Goal: Information Seeking & Learning: Learn about a topic

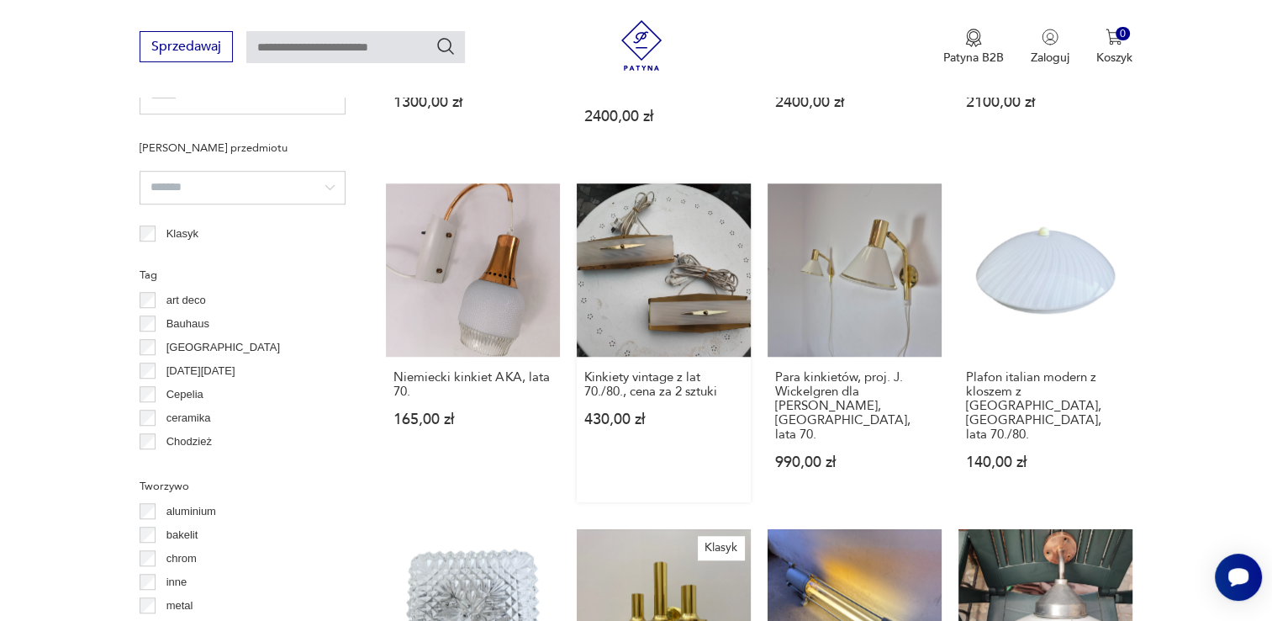
scroll to position [1538, 0]
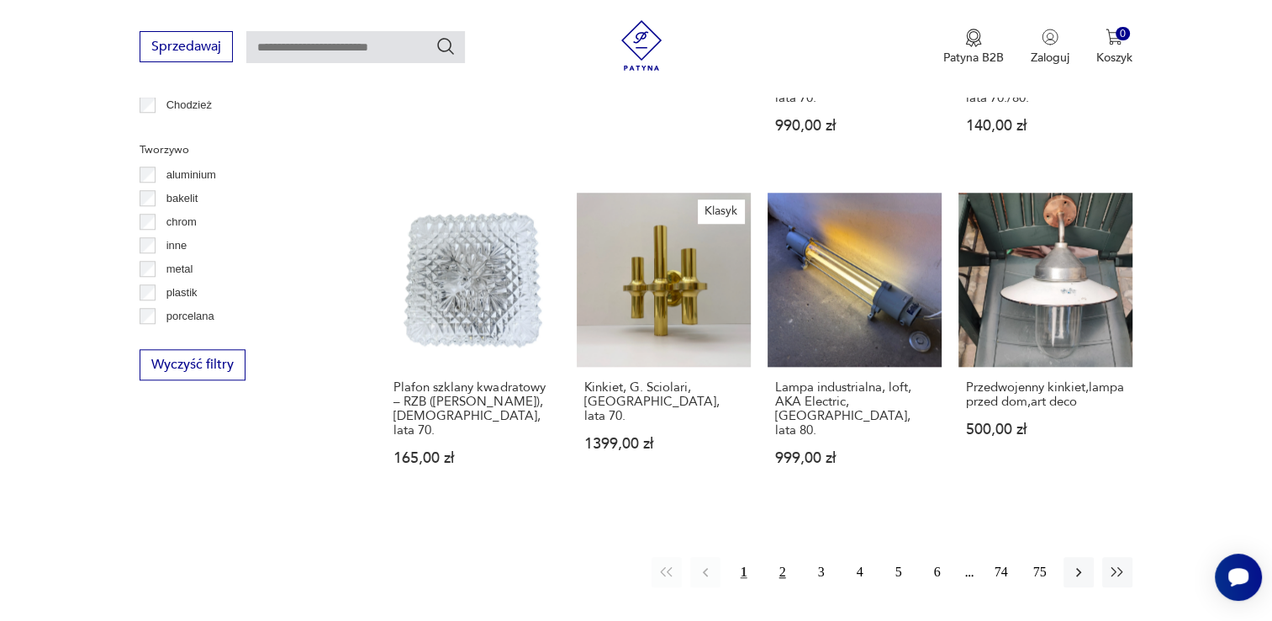
click at [786, 557] on button "2" at bounding box center [783, 572] width 30 height 30
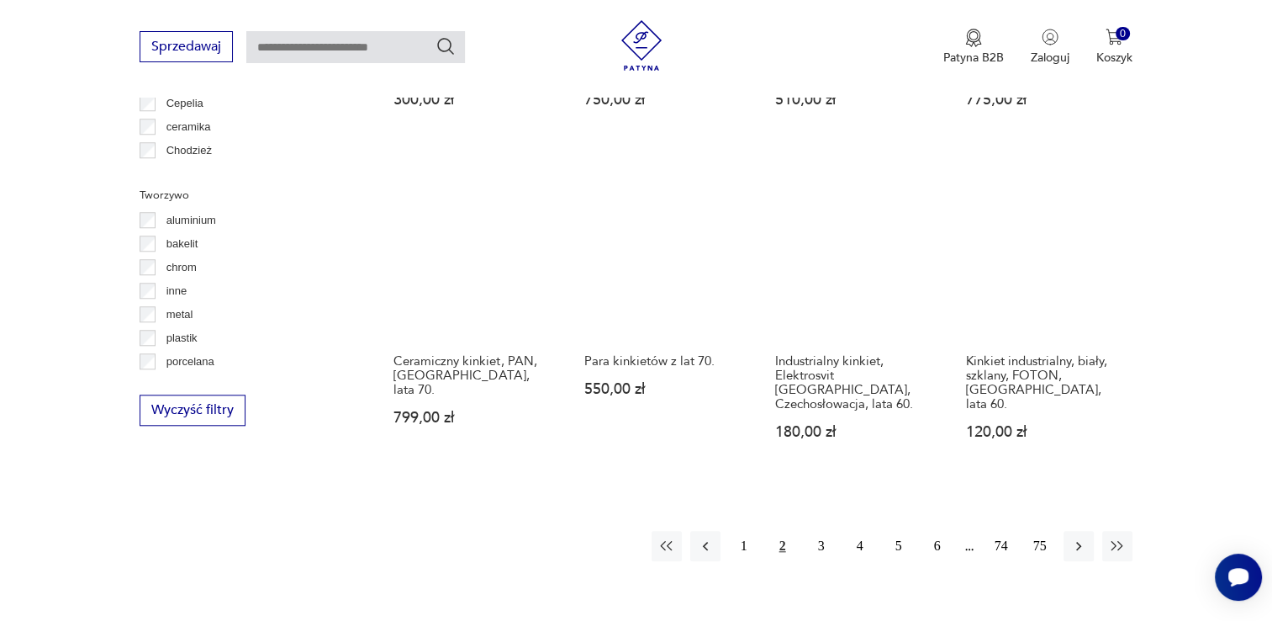
scroll to position [1657, 0]
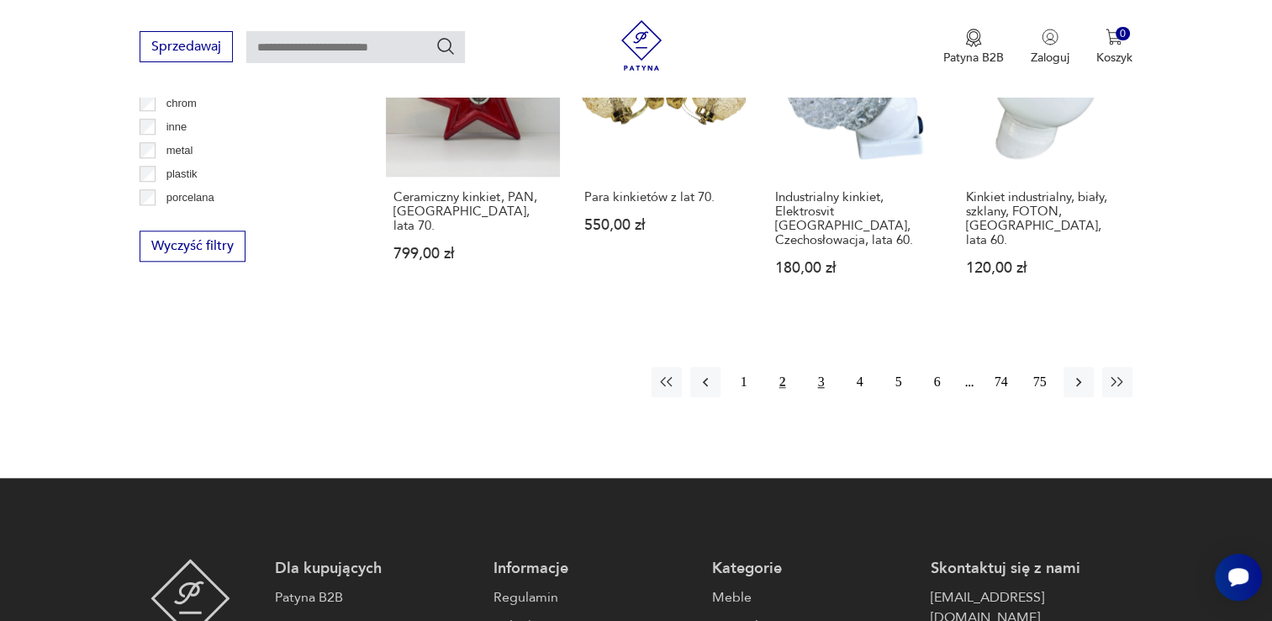
click at [815, 367] on button "3" at bounding box center [822, 382] width 30 height 30
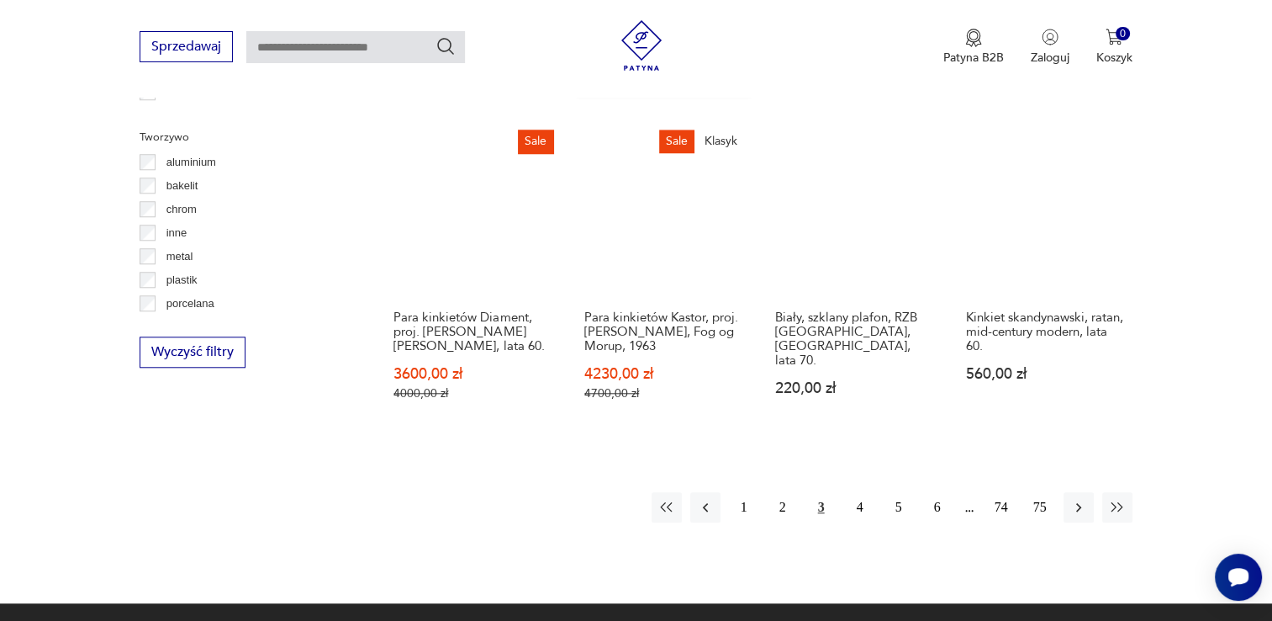
scroll to position [1658, 0]
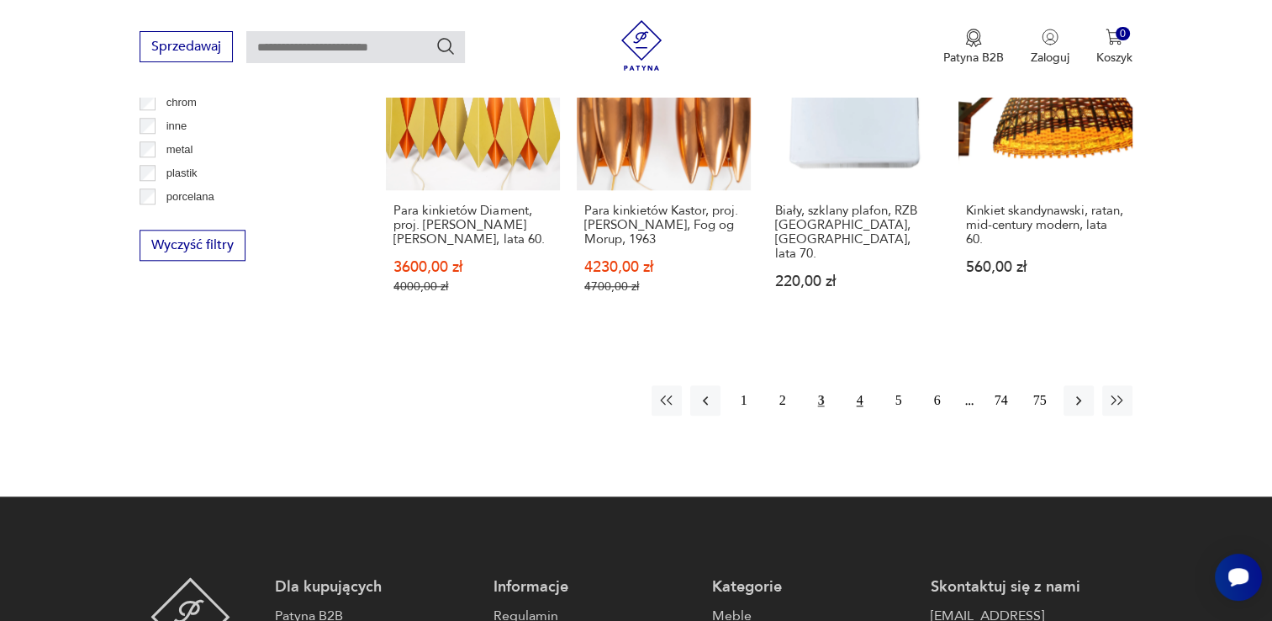
click at [850, 385] on button "4" at bounding box center [860, 400] width 30 height 30
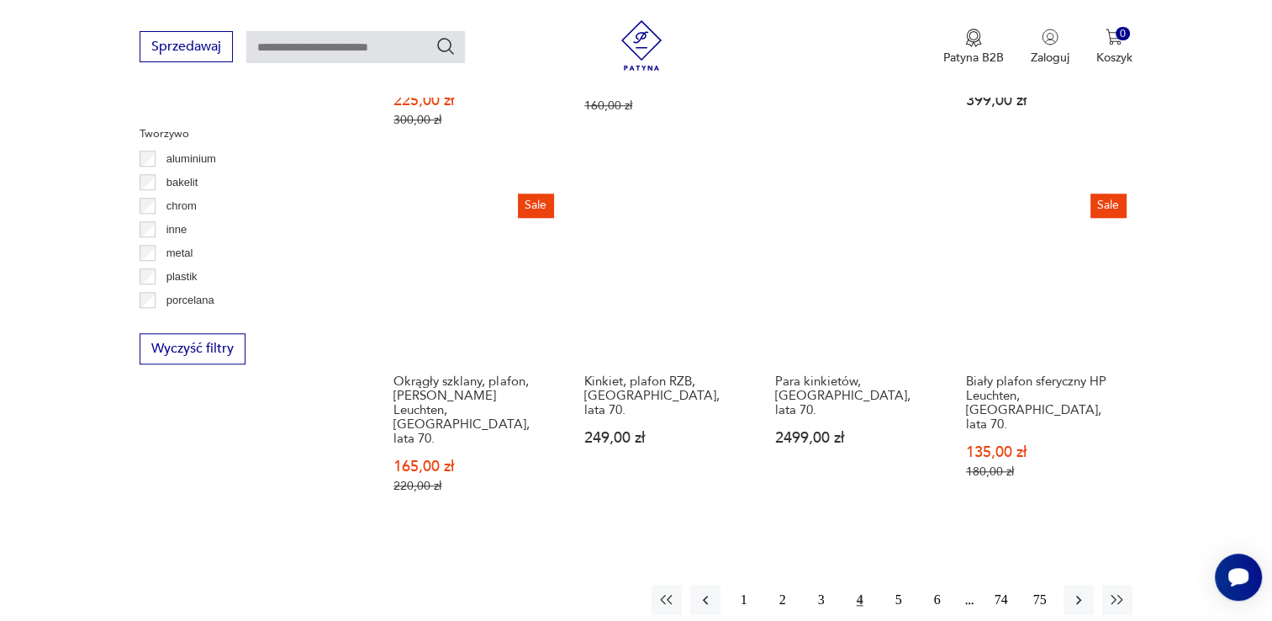
scroll to position [1741, 0]
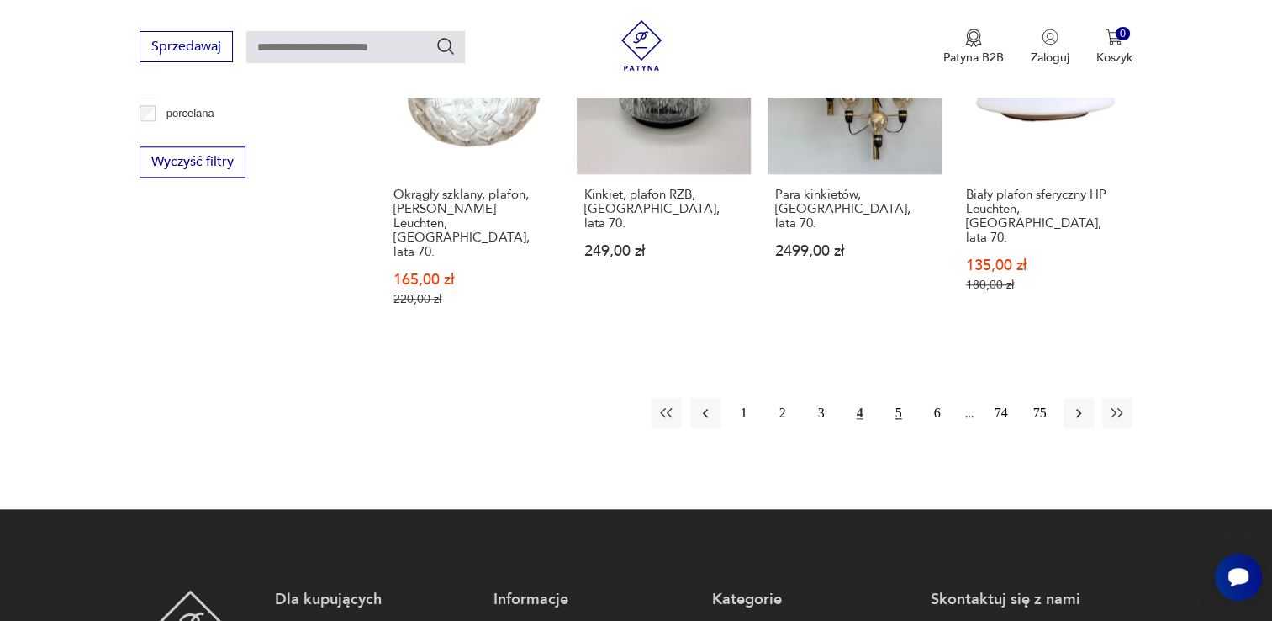
click at [901, 398] on button "5" at bounding box center [899, 413] width 30 height 30
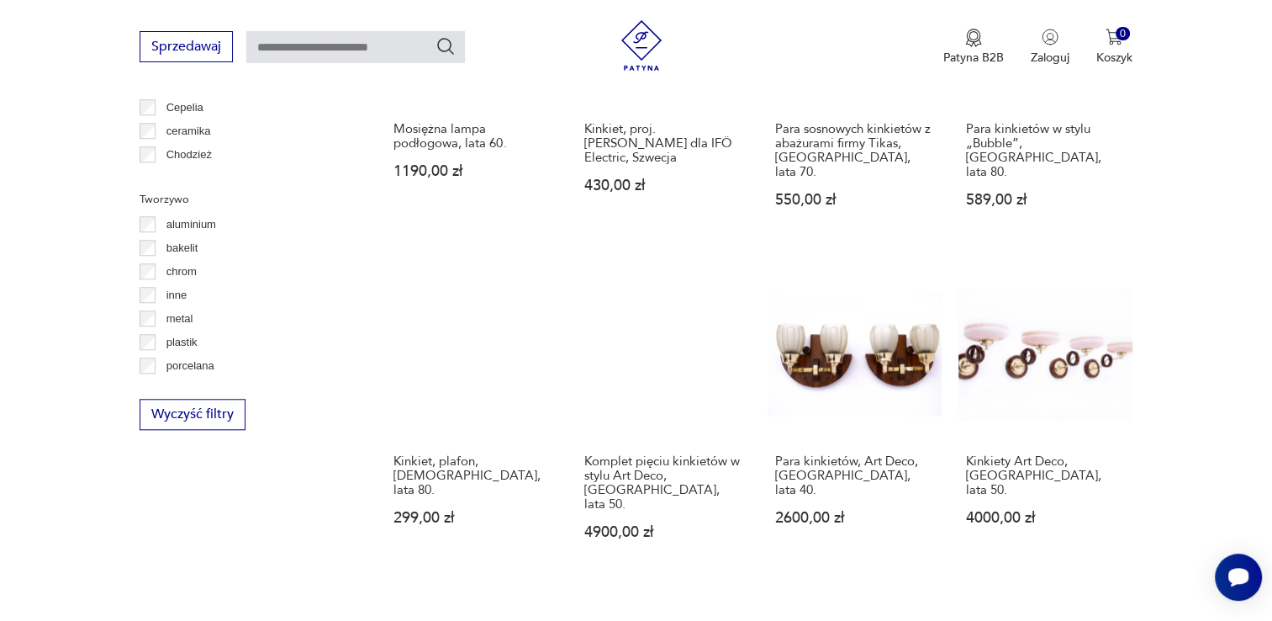
scroll to position [1657, 0]
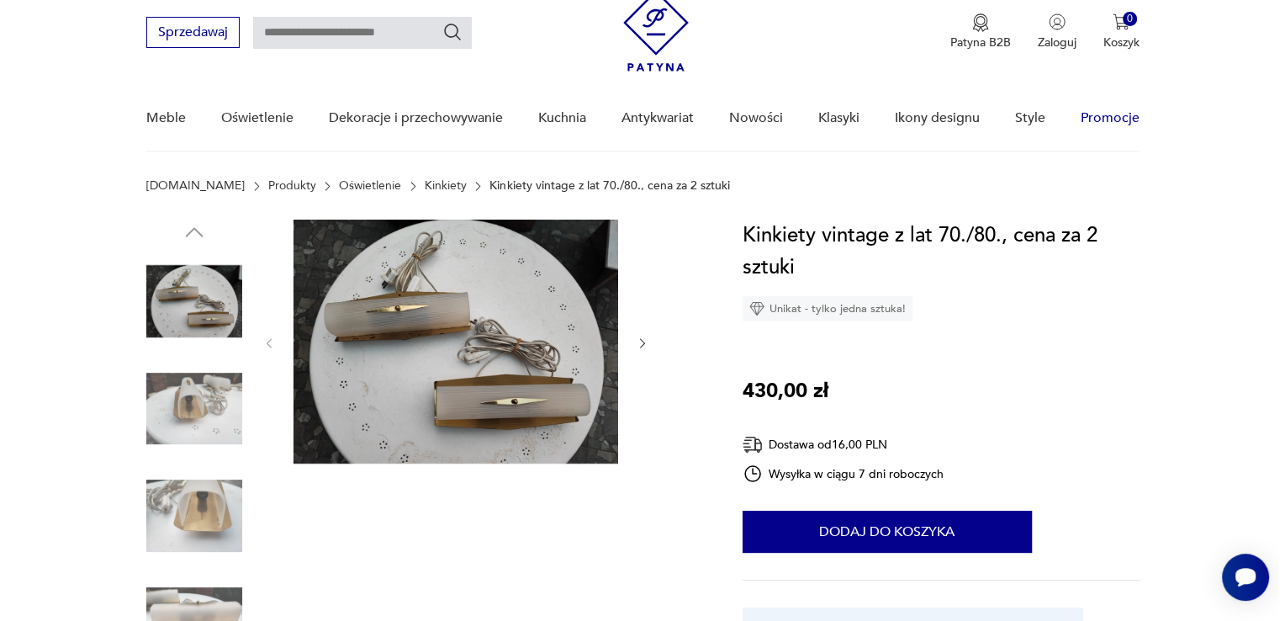
scroll to position [84, 0]
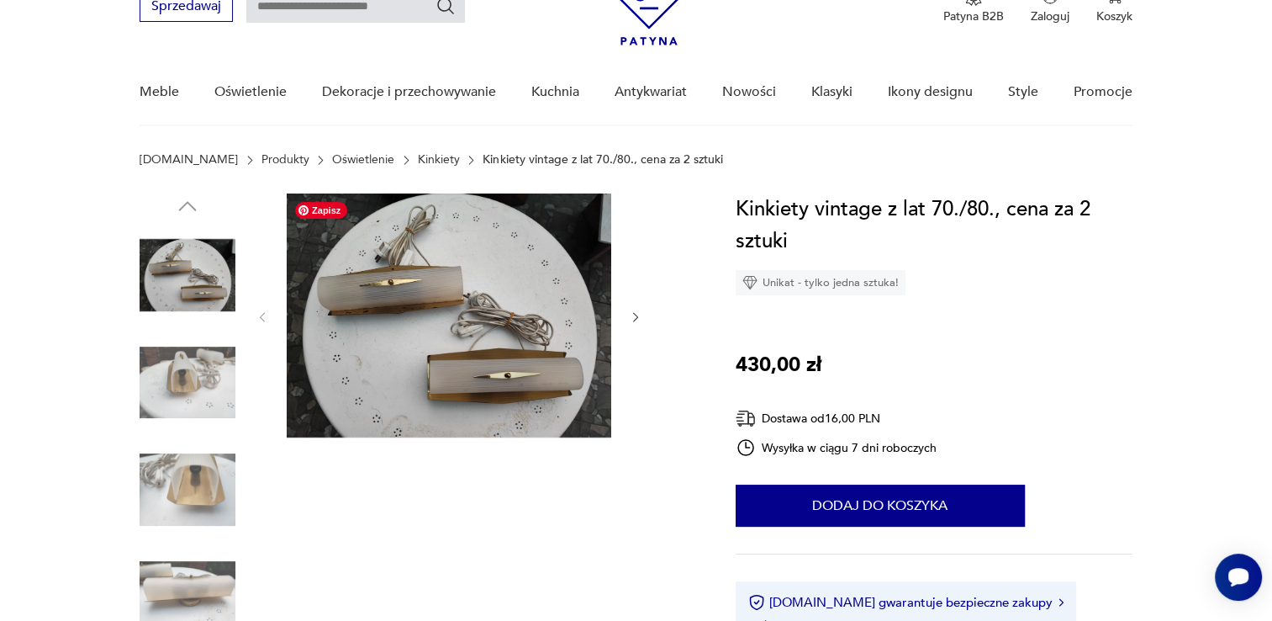
click at [479, 286] on img at bounding box center [449, 315] width 325 height 244
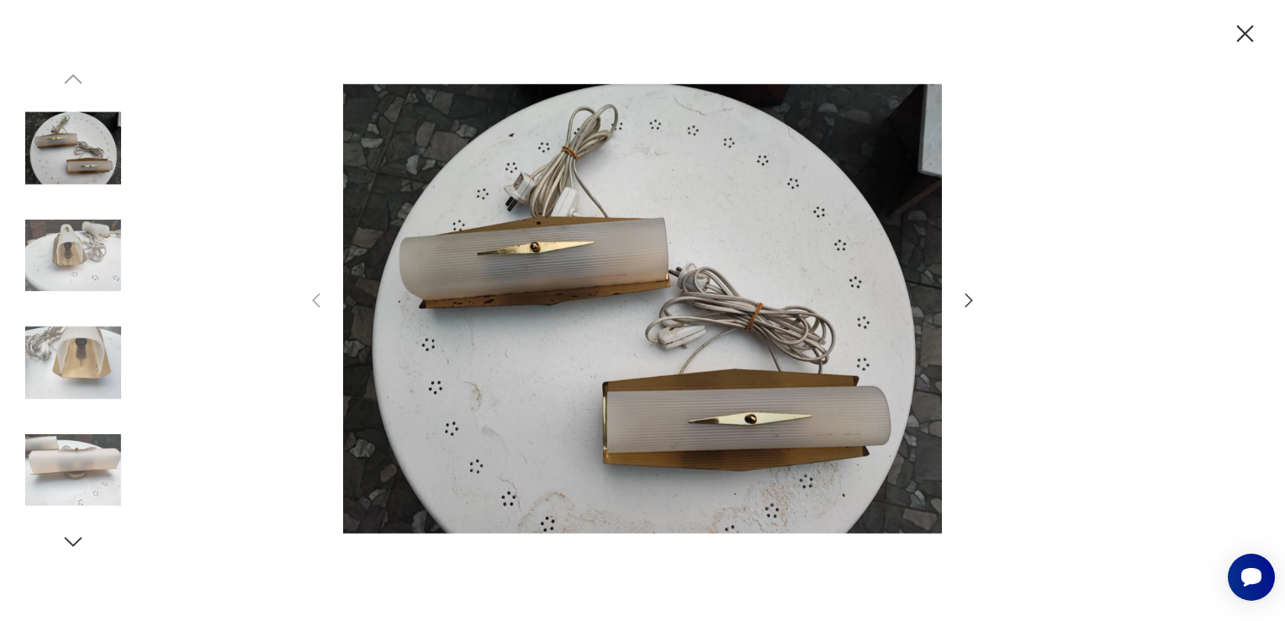
click at [972, 304] on icon "button" at bounding box center [969, 300] width 20 height 20
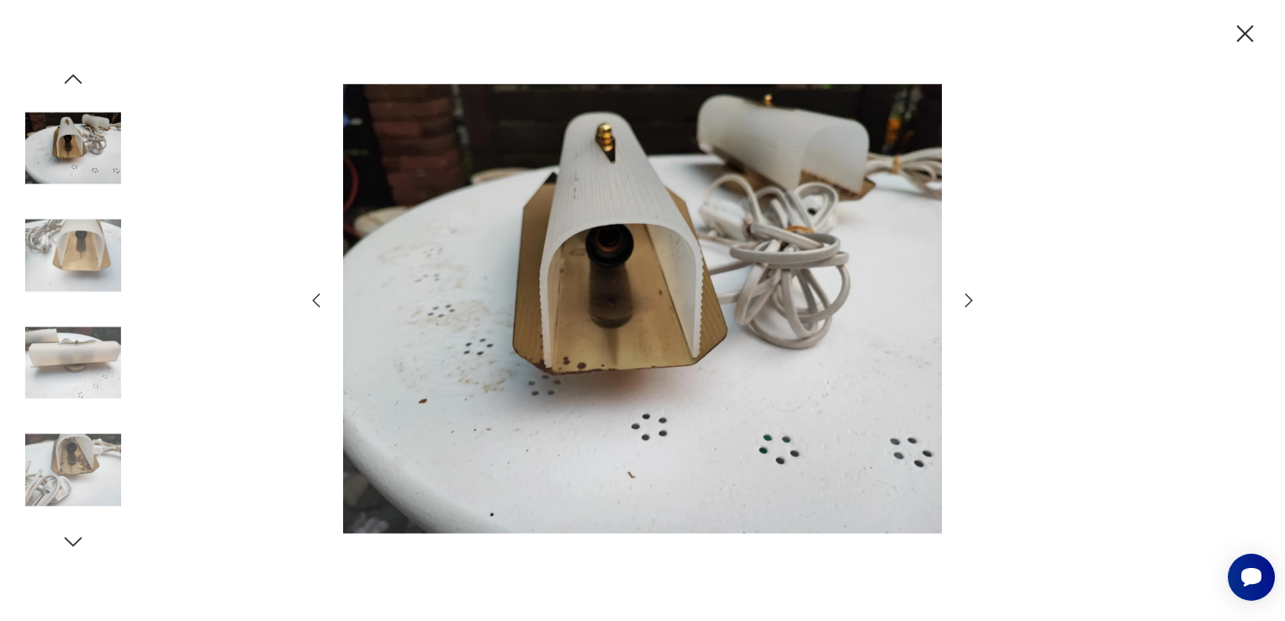
click at [972, 303] on icon "button" at bounding box center [969, 300] width 20 height 20
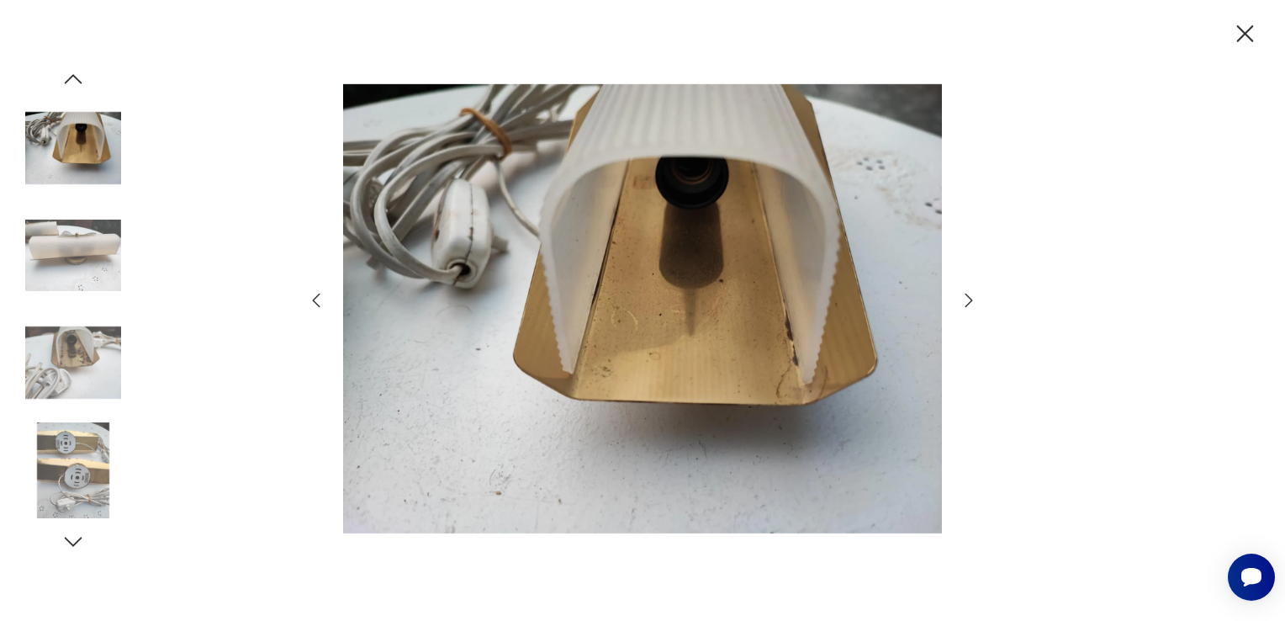
click at [972, 303] on icon "button" at bounding box center [969, 300] width 20 height 20
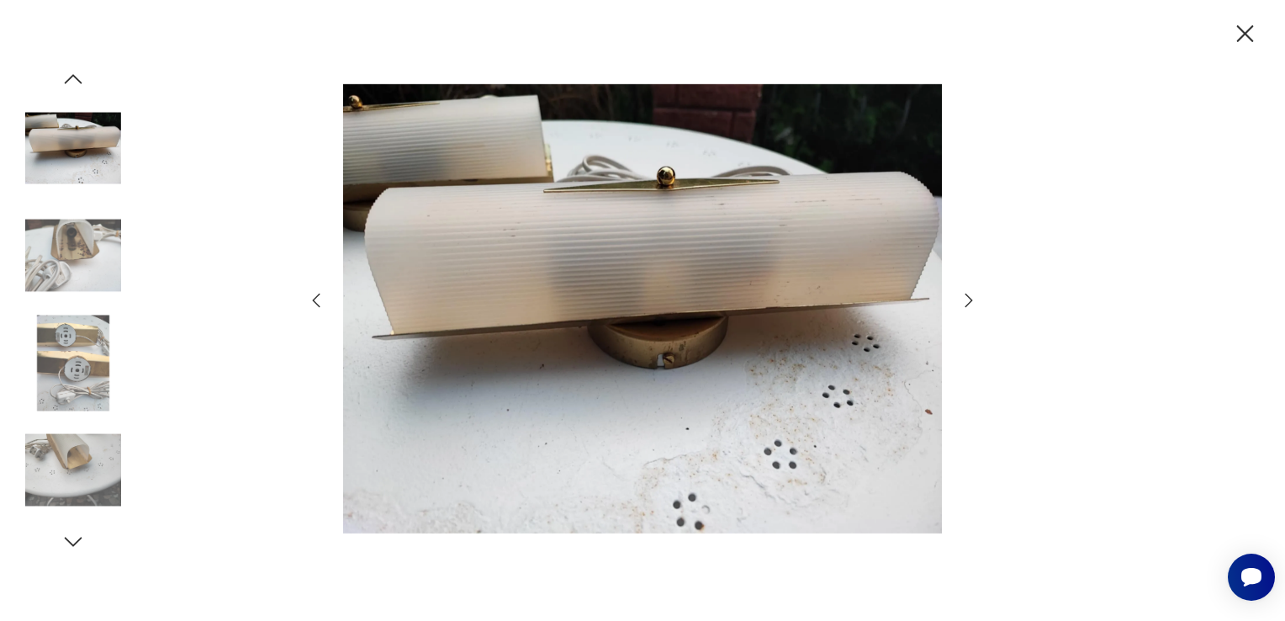
click at [972, 303] on icon "button" at bounding box center [969, 300] width 20 height 20
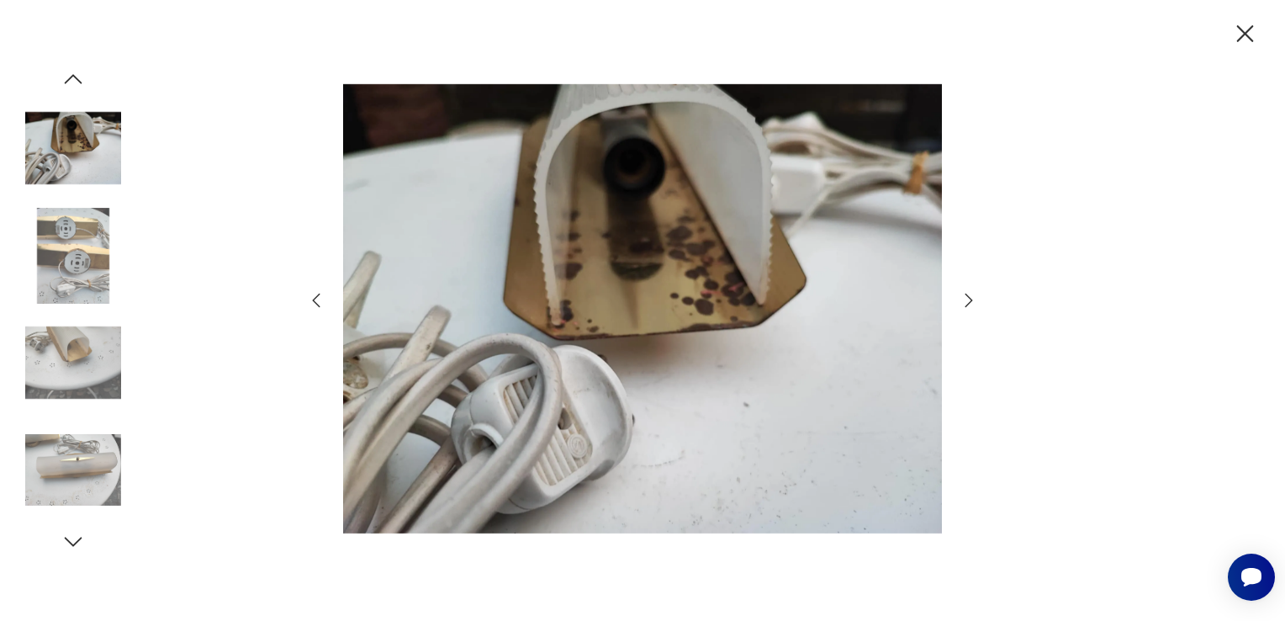
click at [972, 303] on icon "button" at bounding box center [969, 300] width 20 height 20
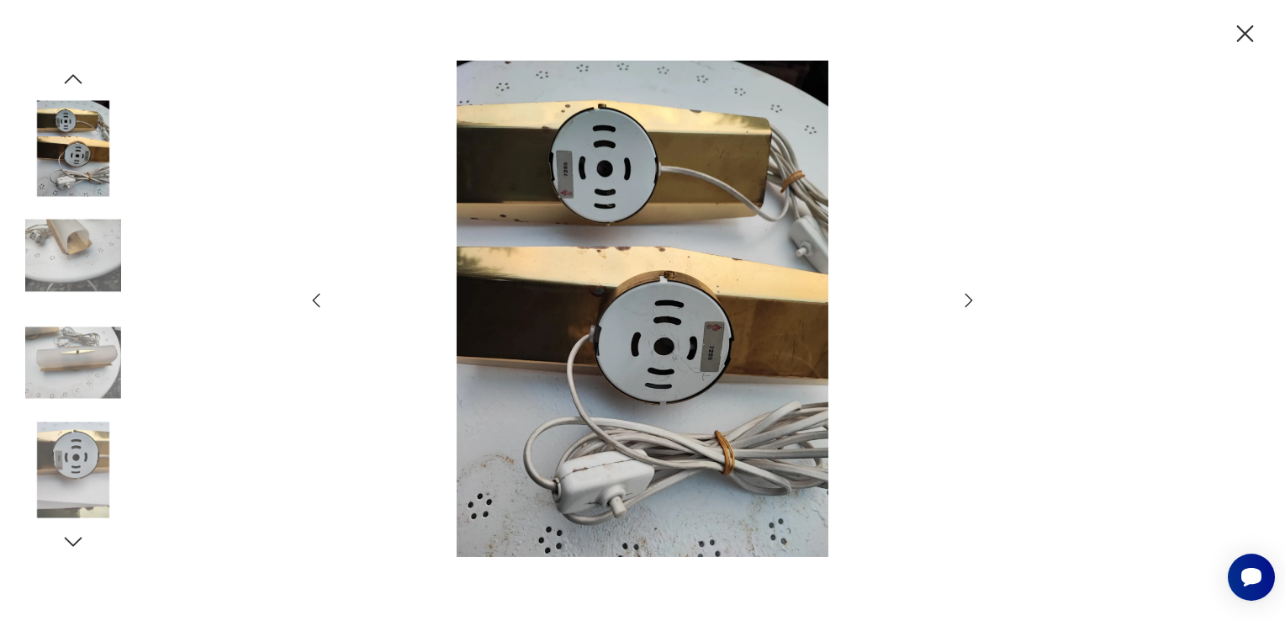
click at [972, 303] on icon "button" at bounding box center [969, 300] width 20 height 20
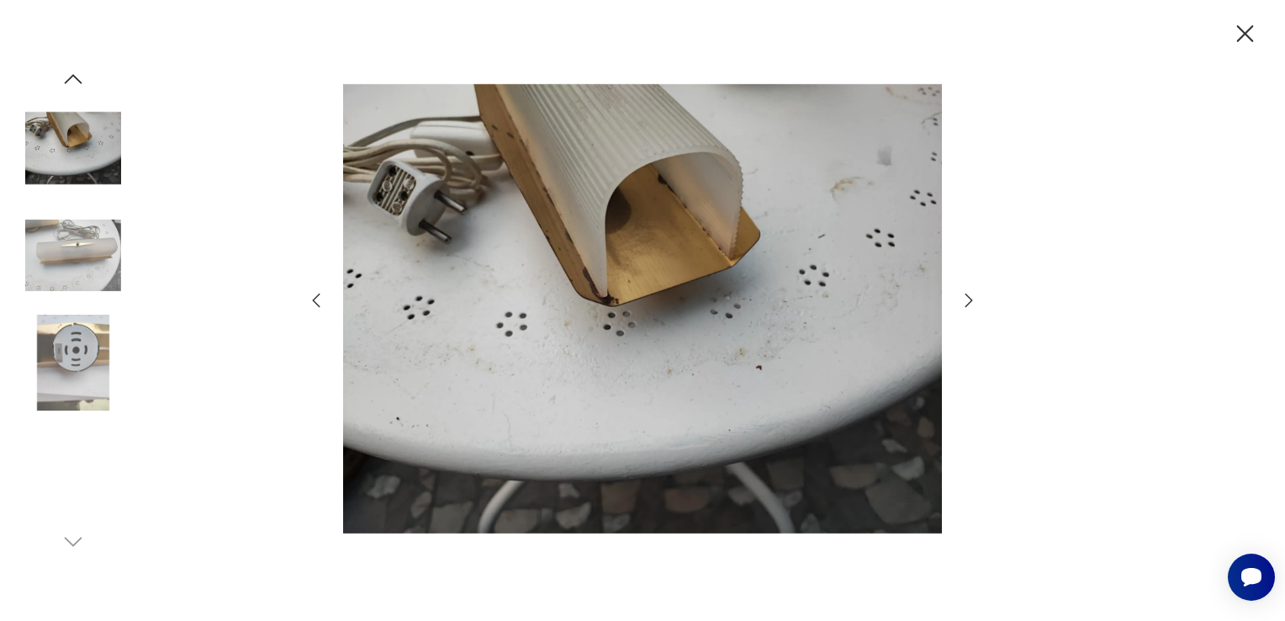
click at [972, 303] on icon "button" at bounding box center [969, 300] width 20 height 20
